Goal: Task Accomplishment & Management: Manage account settings

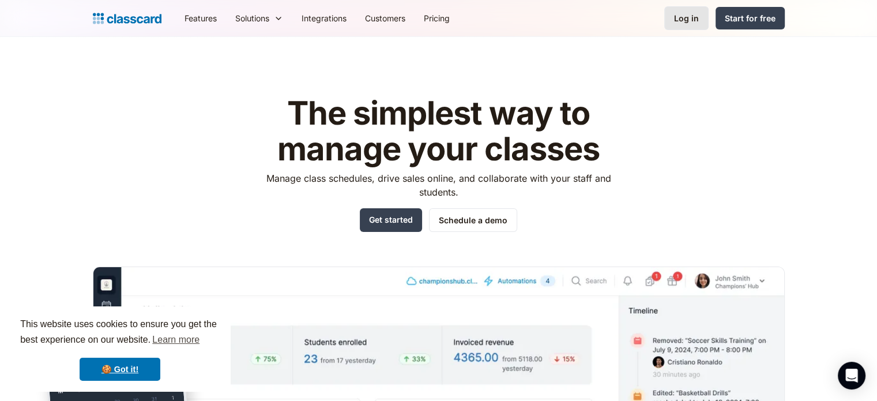
click at [679, 20] on div "Log in" at bounding box center [686, 18] width 25 height 12
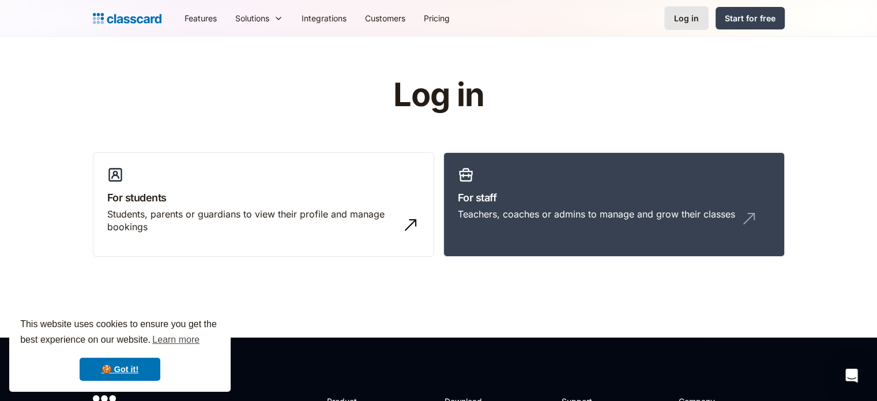
click at [685, 16] on div "Log in" at bounding box center [686, 18] width 25 height 12
click at [537, 164] on link "For staff Teachers, coaches or admins to manage and grow their classes" at bounding box center [613, 204] width 341 height 105
click at [546, 185] on link "For staff Teachers, coaches or admins to manage and grow their classes" at bounding box center [613, 204] width 341 height 105
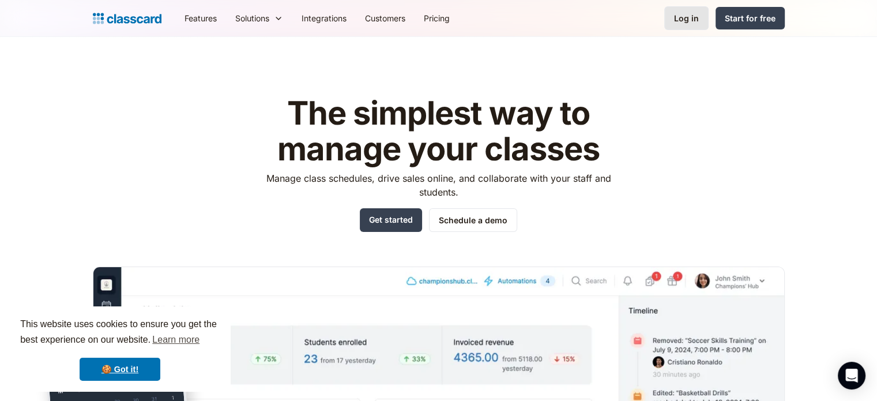
click at [677, 9] on link "Log in" at bounding box center [686, 18] width 44 height 24
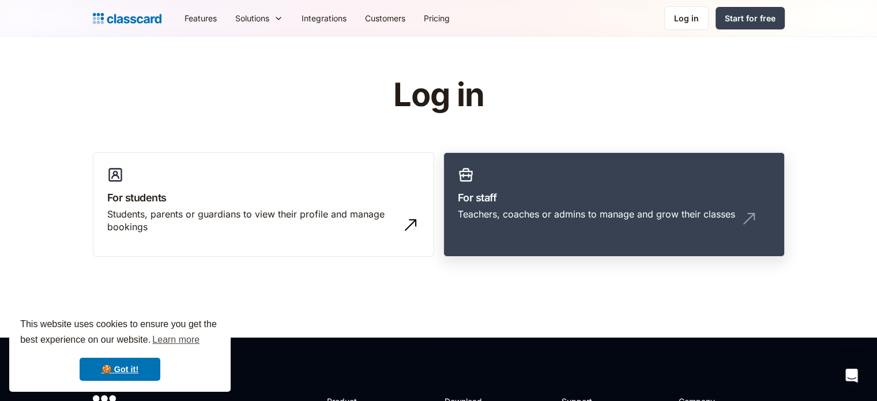
click at [529, 214] on div "Teachers, coaches or admins to manage and grow their classes" at bounding box center [596, 213] width 277 height 13
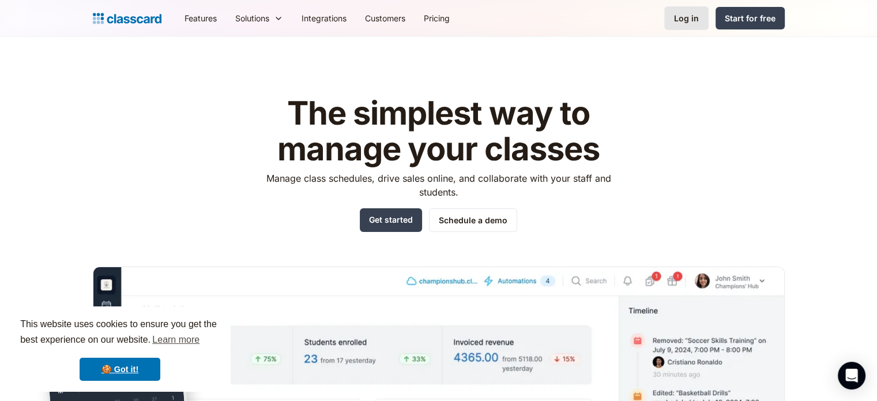
click at [678, 8] on link "Log in" at bounding box center [686, 18] width 44 height 24
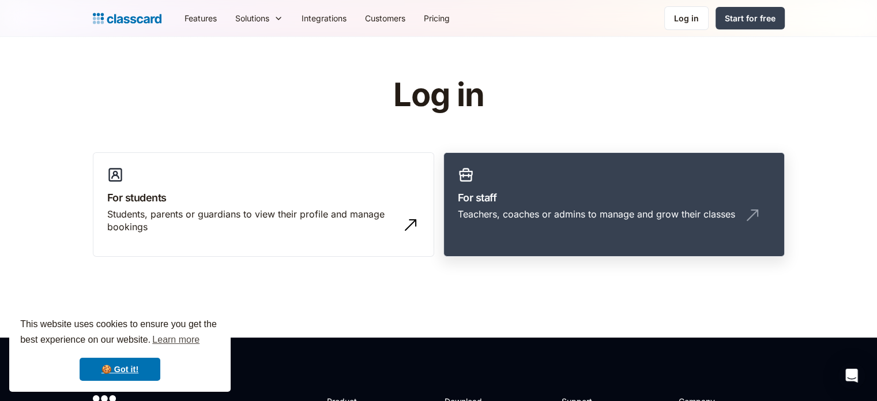
click at [554, 192] on h3 "For staff" at bounding box center [614, 198] width 312 height 16
